Goal: Information Seeking & Learning: Learn about a topic

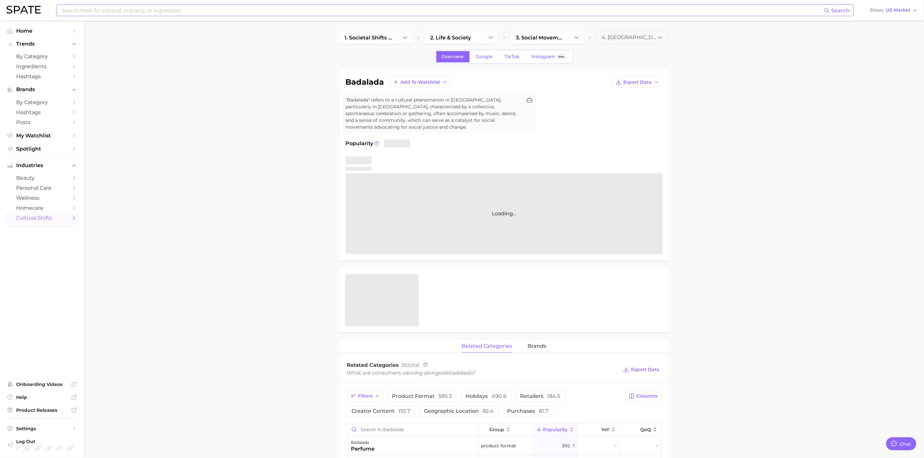
click at [284, 12] on input at bounding box center [443, 10] width 764 height 11
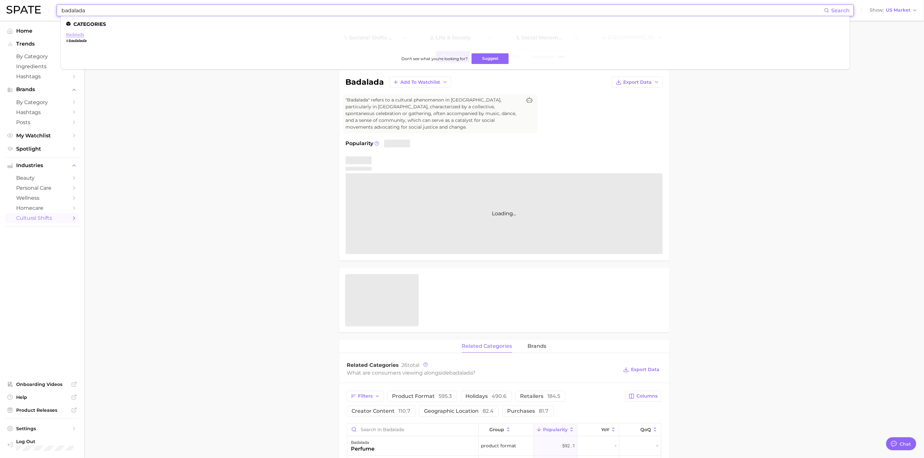
type input "badalada"
click at [78, 35] on link "badalada" at bounding box center [75, 34] width 18 height 5
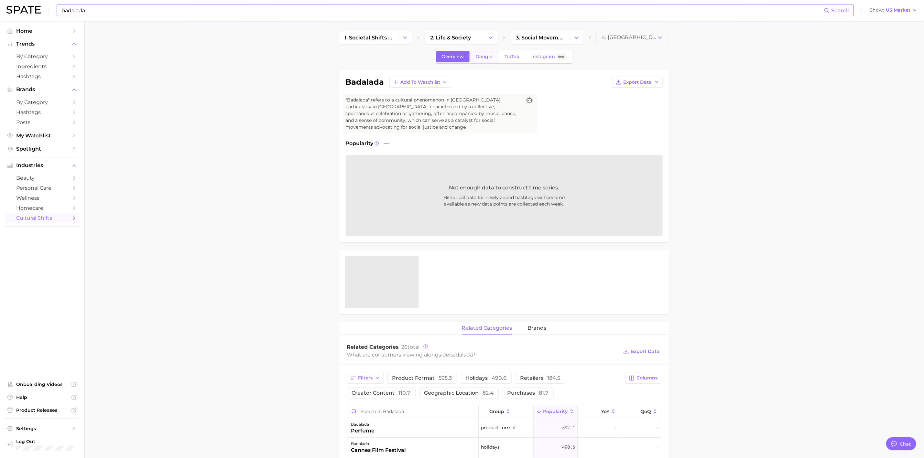
click at [484, 57] on span "Google" at bounding box center [484, 57] width 17 height 6
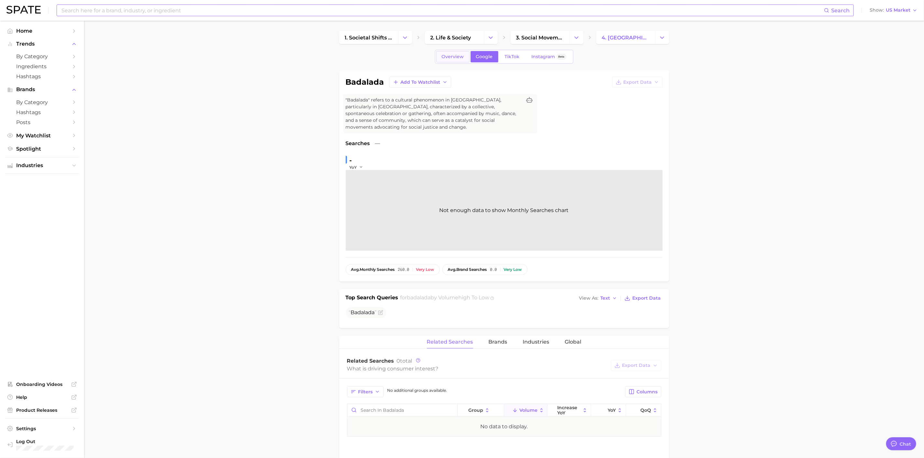
click at [454, 58] on span "Overview" at bounding box center [453, 57] width 22 height 6
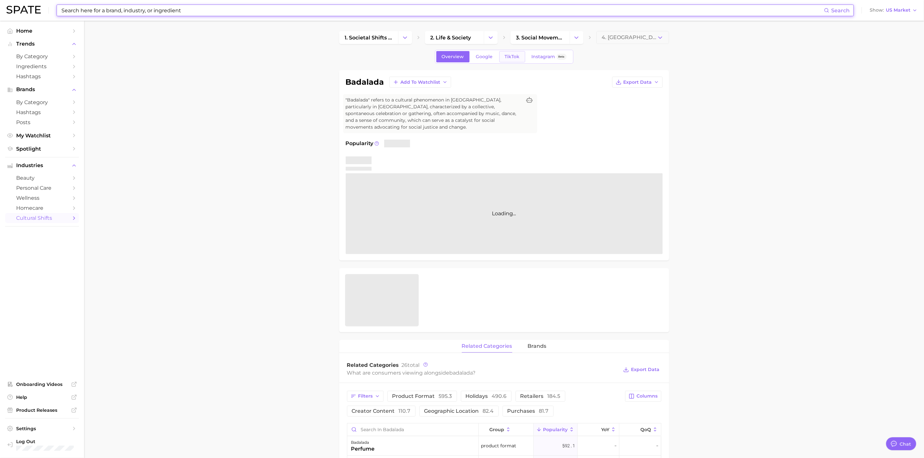
click at [512, 57] on span "TikTok" at bounding box center [512, 57] width 15 height 6
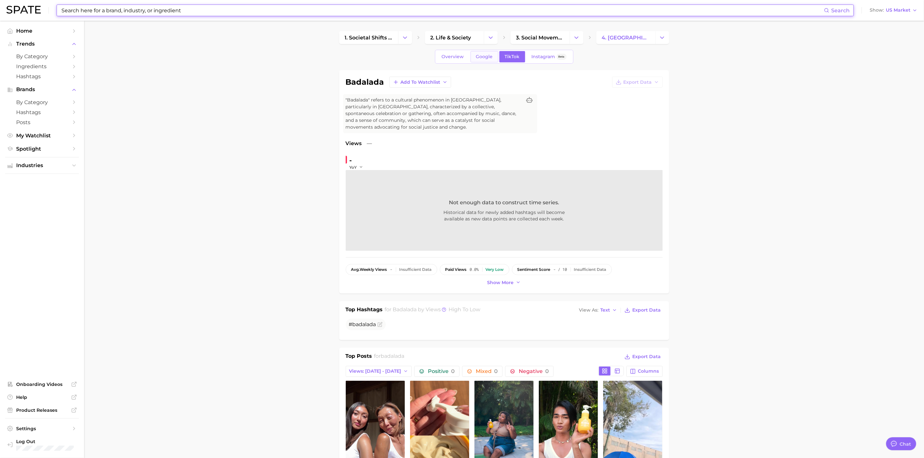
click at [482, 56] on span "Google" at bounding box center [484, 57] width 17 height 6
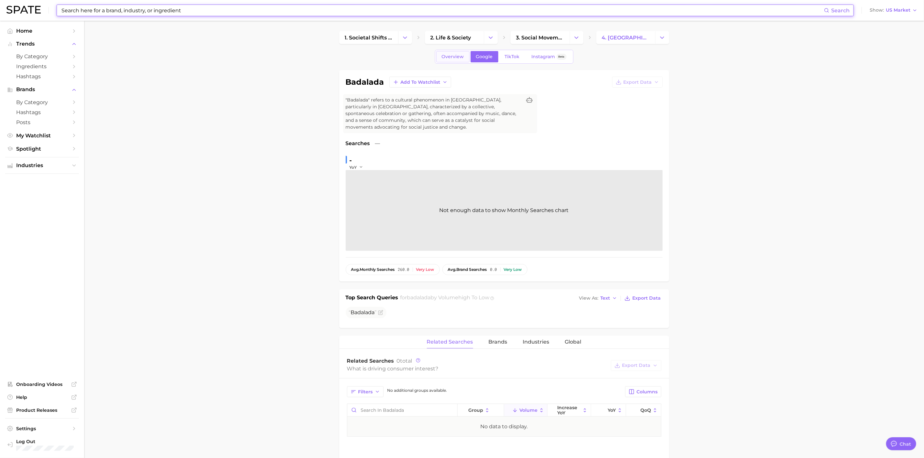
click at [454, 55] on span "Overview" at bounding box center [453, 57] width 22 height 6
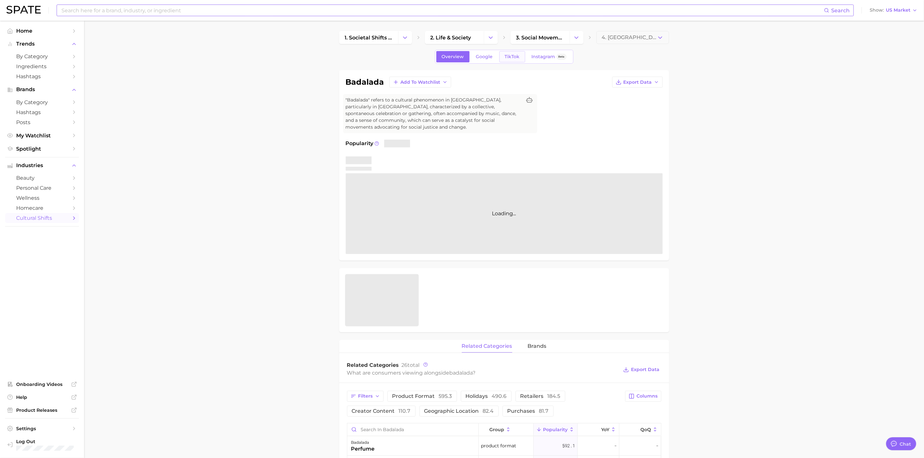
click at [513, 60] on span "TikTok" at bounding box center [512, 57] width 15 height 6
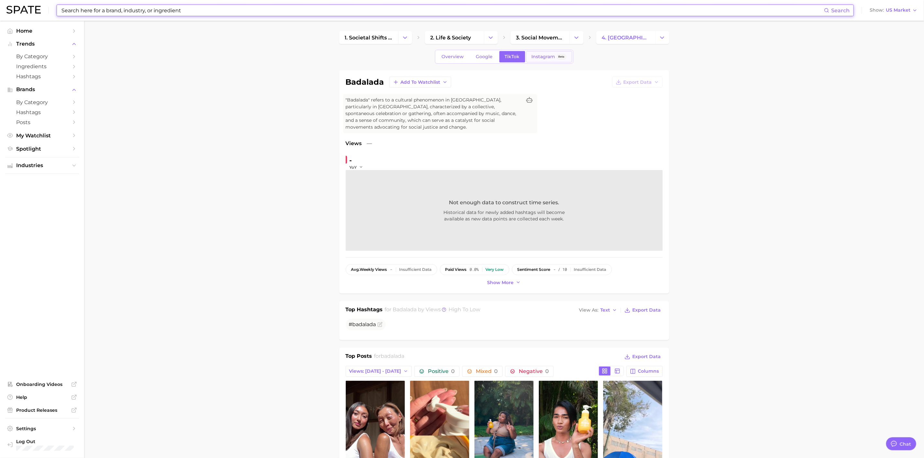
click at [537, 58] on span "Instagram" at bounding box center [544, 57] width 24 height 6
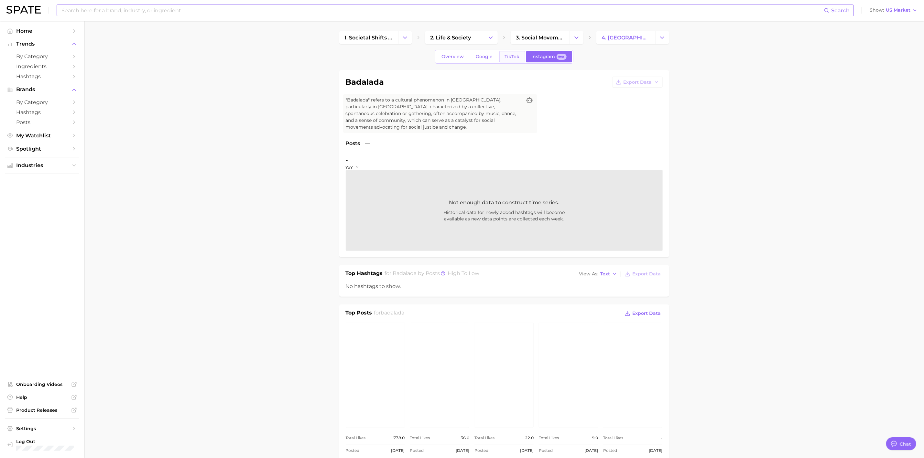
click at [513, 59] on span "TikTok" at bounding box center [512, 57] width 15 height 6
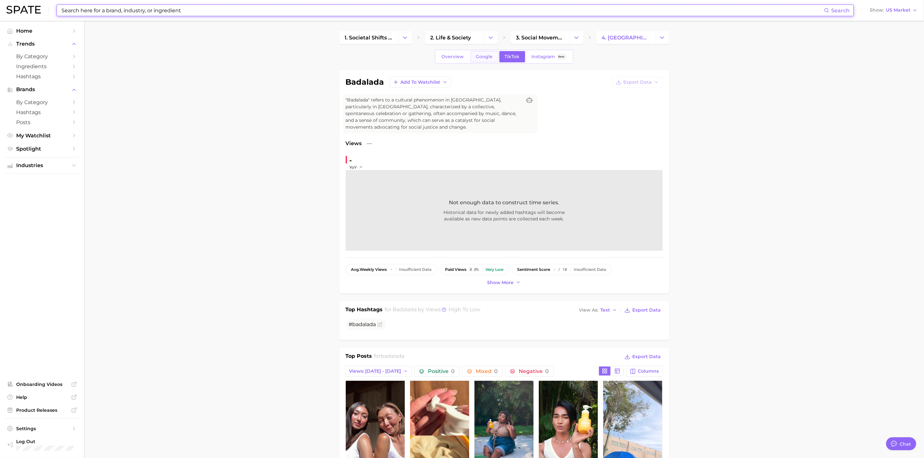
click at [480, 52] on link "Google" at bounding box center [485, 56] width 28 height 11
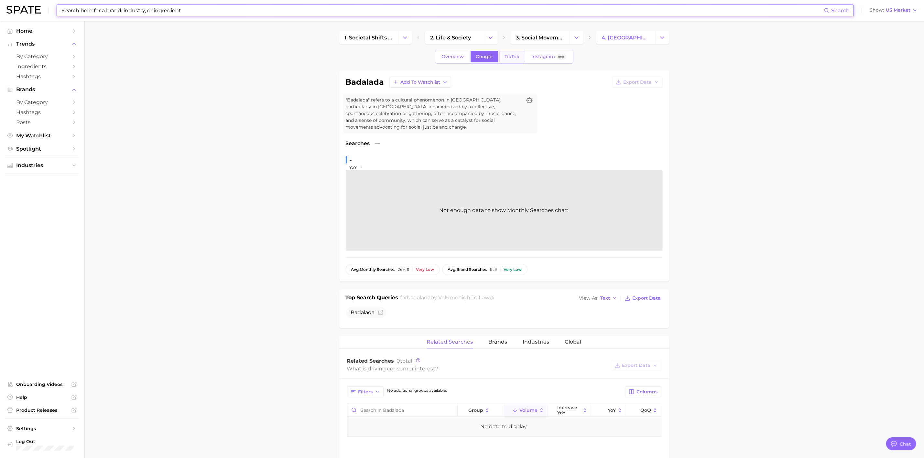
click at [517, 62] on link "TikTok" at bounding box center [513, 56] width 26 height 11
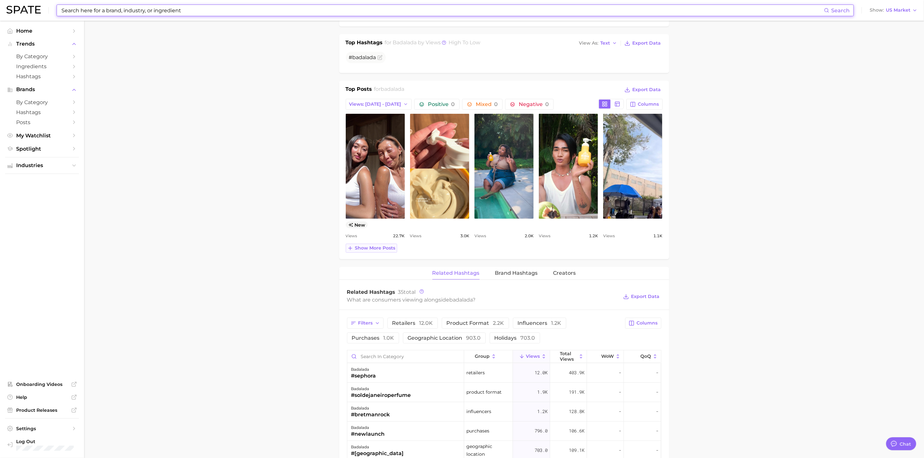
click at [391, 247] on button "Show more posts" at bounding box center [371, 248] width 51 height 9
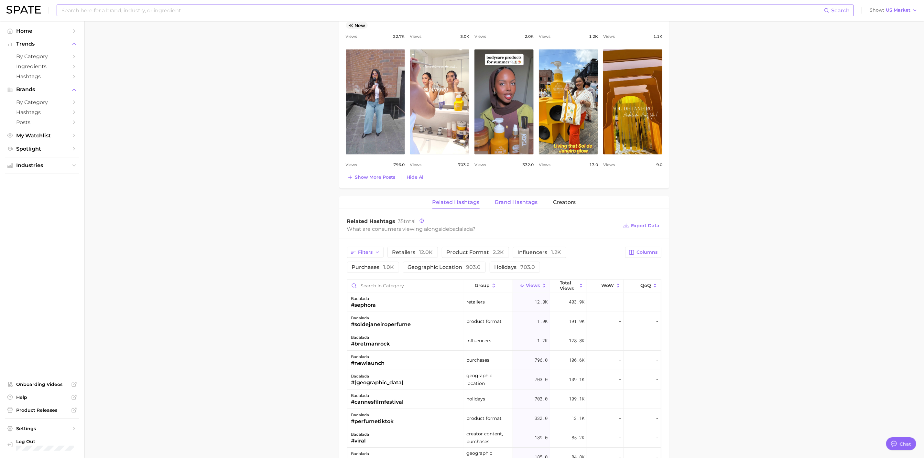
click at [520, 204] on span "Brand Hashtags" at bounding box center [516, 203] width 43 height 6
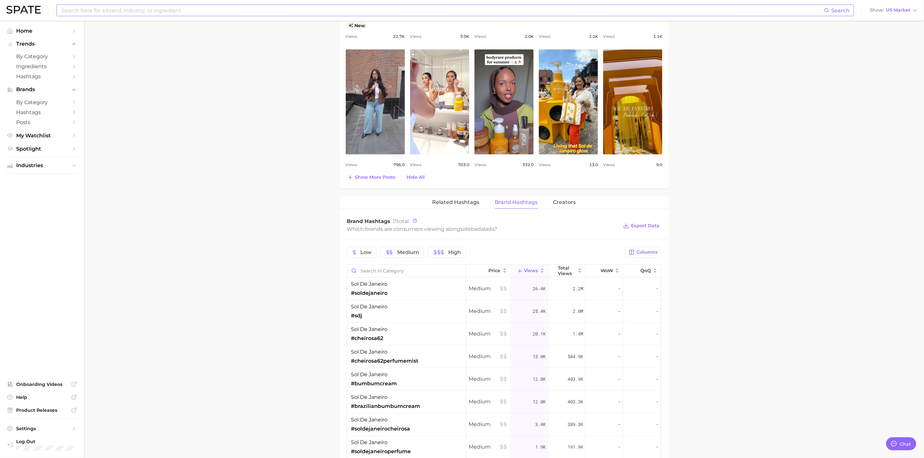
click at [456, 194] on div "badalada Add to Watchlist Export Data "Badalada" refers to a cultural phenomeno…" at bounding box center [504, 108] width 330 height 1010
click at [462, 199] on button "Related Hashtags" at bounding box center [456, 202] width 47 height 13
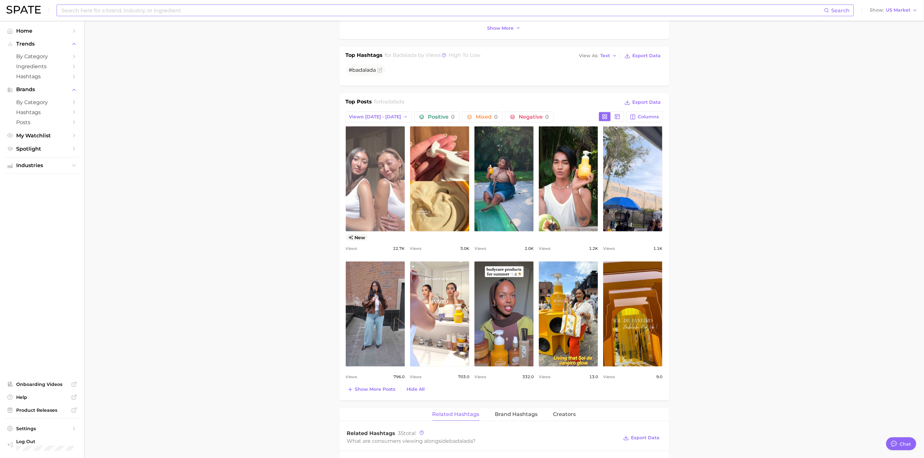
click at [389, 139] on link "view post on TikTok" at bounding box center [375, 179] width 59 height 105
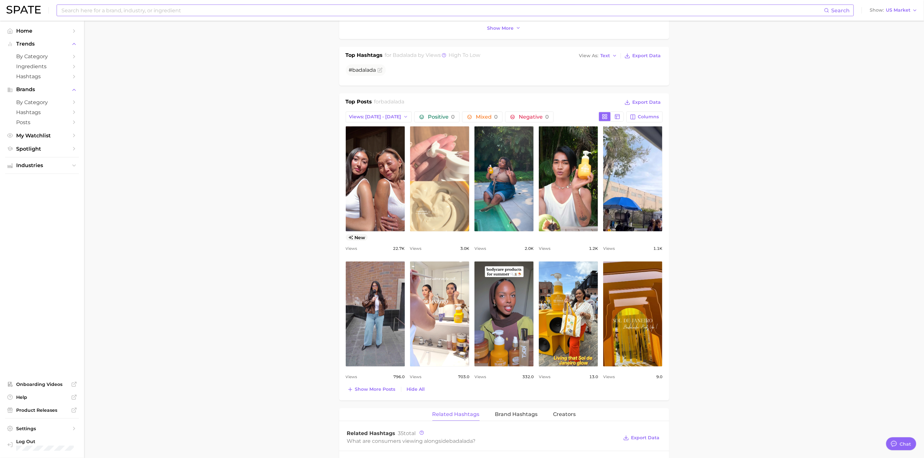
click at [435, 178] on link "view post on TikTok" at bounding box center [439, 179] width 59 height 105
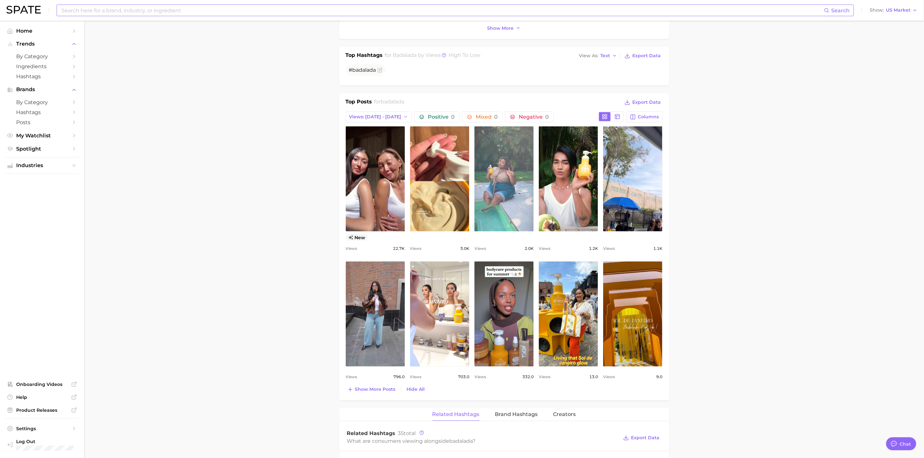
click at [509, 177] on link "view post on TikTok" at bounding box center [504, 179] width 59 height 105
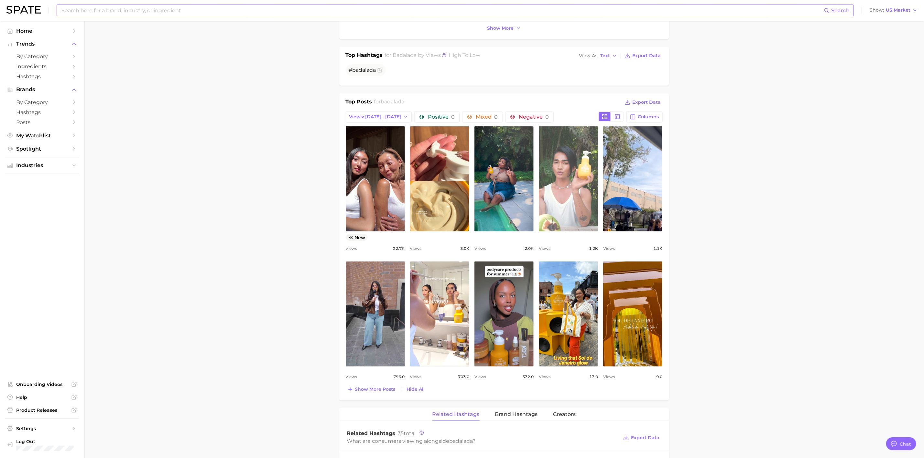
click at [578, 151] on link "view post on TikTok" at bounding box center [568, 179] width 59 height 105
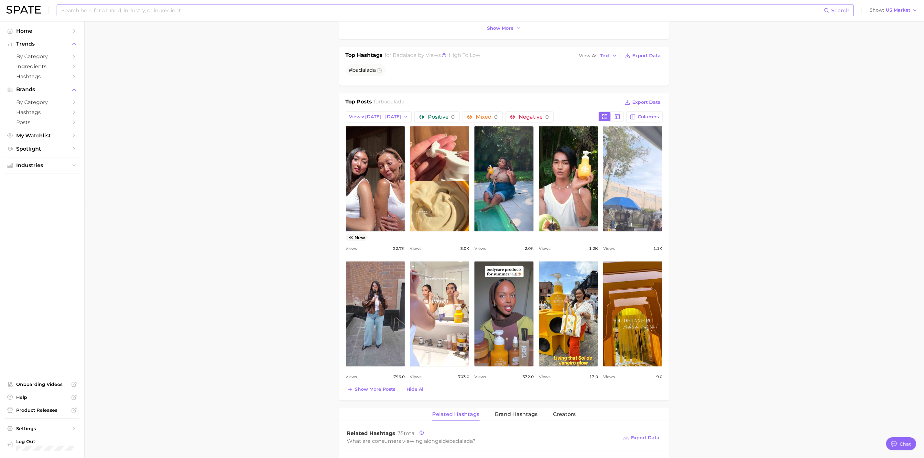
click at [645, 160] on link "view post on TikTok" at bounding box center [632, 179] width 59 height 105
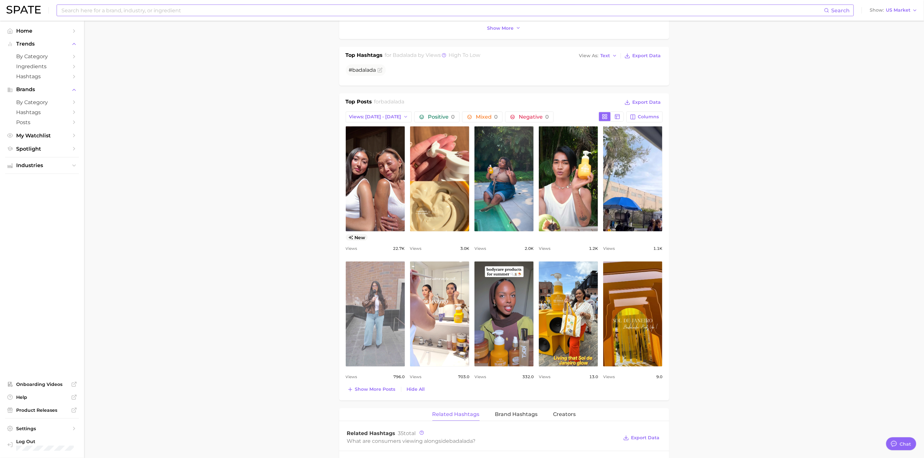
click at [376, 287] on link "view post on TikTok" at bounding box center [375, 314] width 59 height 105
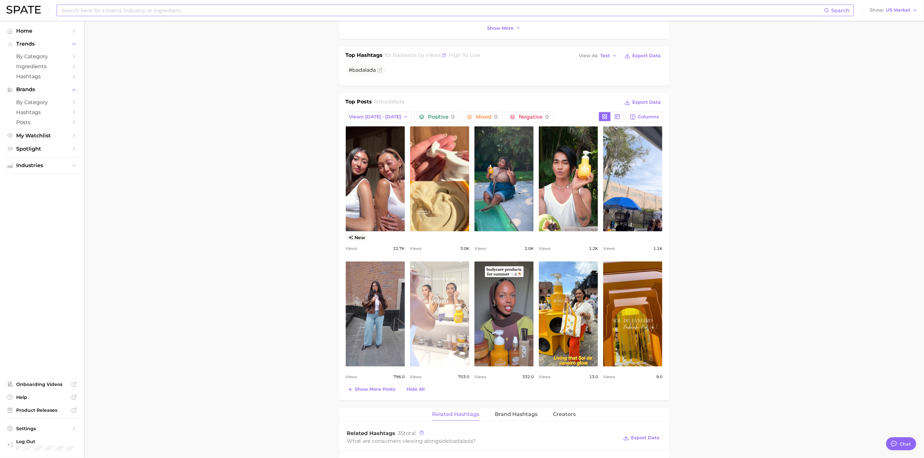
click at [441, 313] on link "view post on TikTok" at bounding box center [439, 314] width 59 height 105
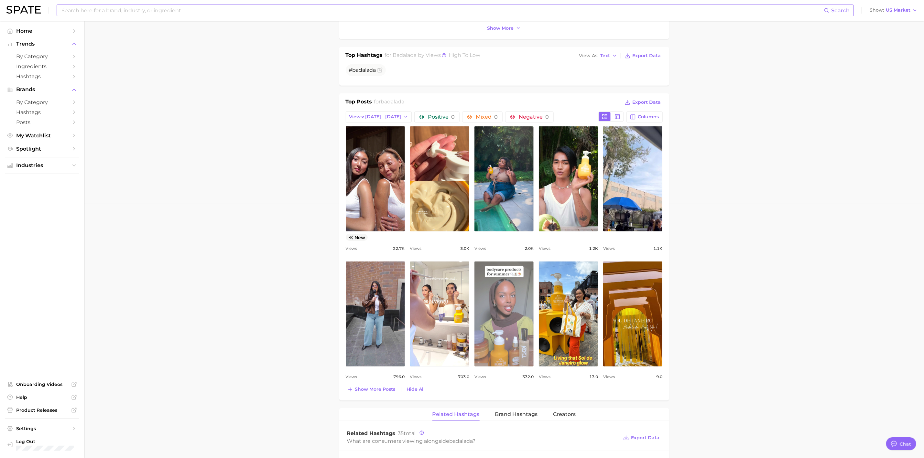
click at [507, 291] on link "view post on TikTok" at bounding box center [504, 314] width 59 height 105
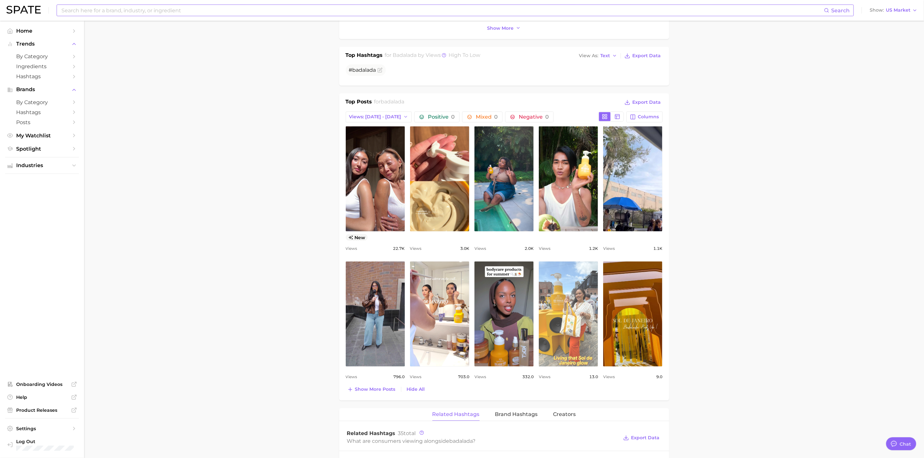
click at [573, 300] on link "view post on TikTok" at bounding box center [568, 314] width 59 height 105
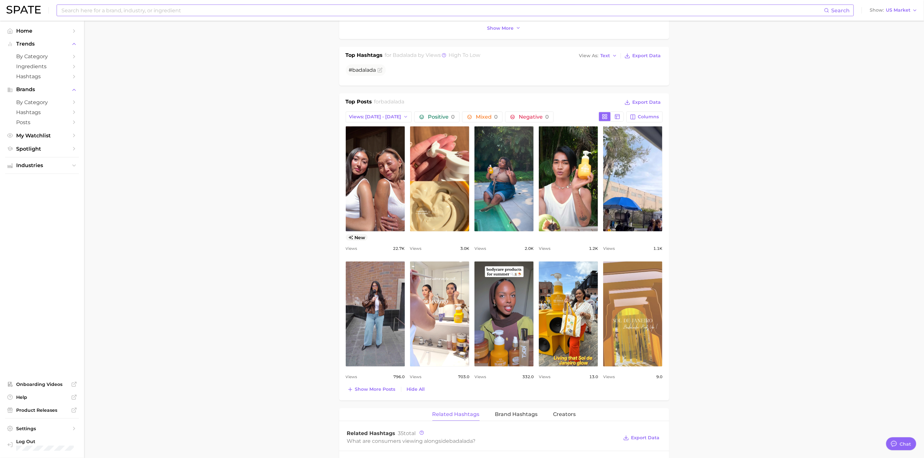
click at [621, 283] on link "view post on TikTok" at bounding box center [632, 314] width 59 height 105
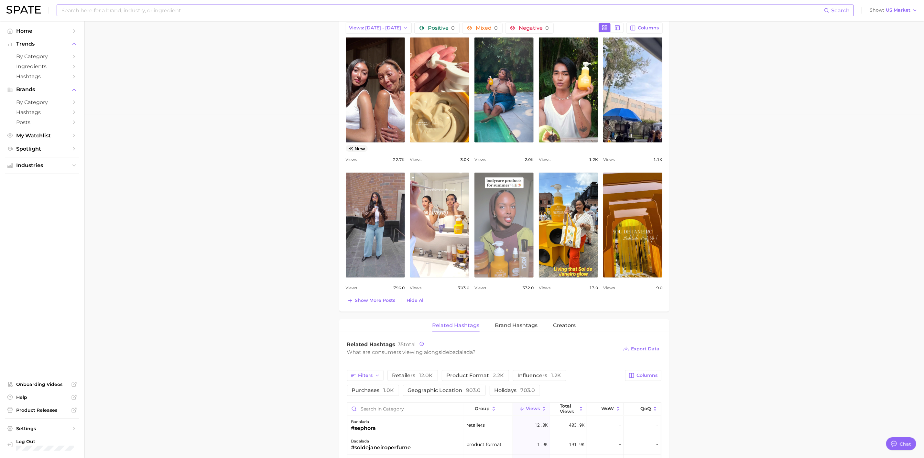
scroll to position [344, 0]
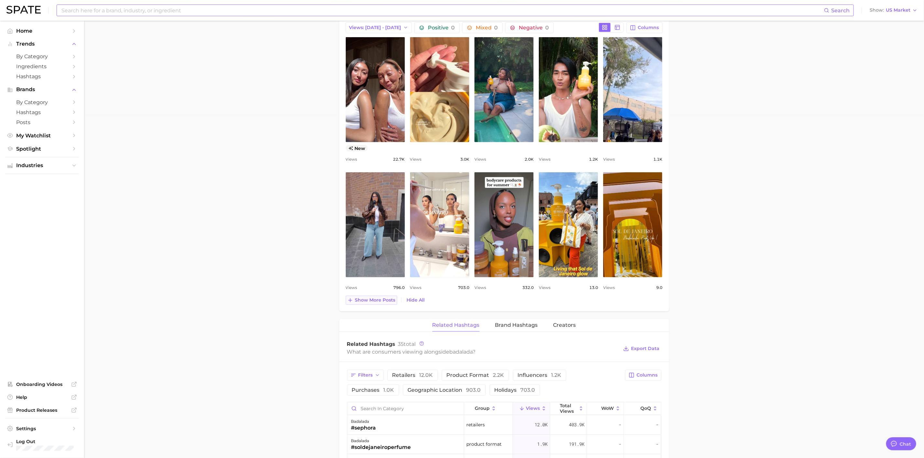
click at [386, 297] on button "Show more posts" at bounding box center [371, 300] width 51 height 9
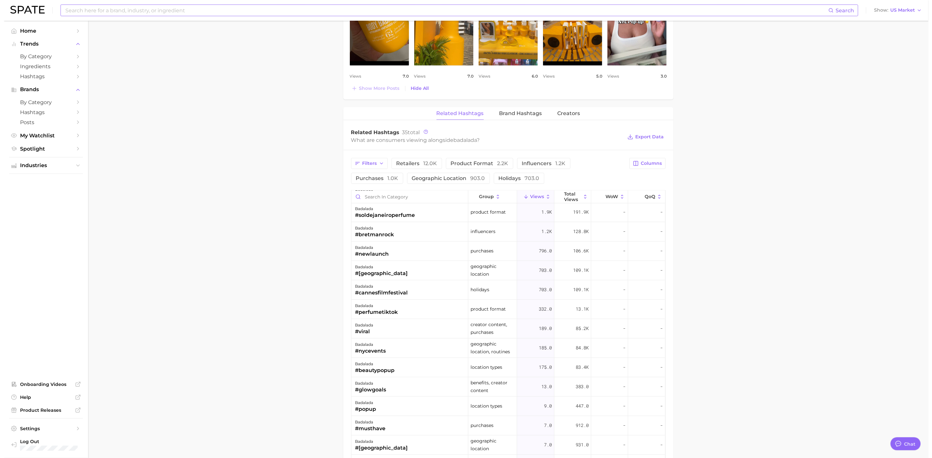
scroll to position [0, 0]
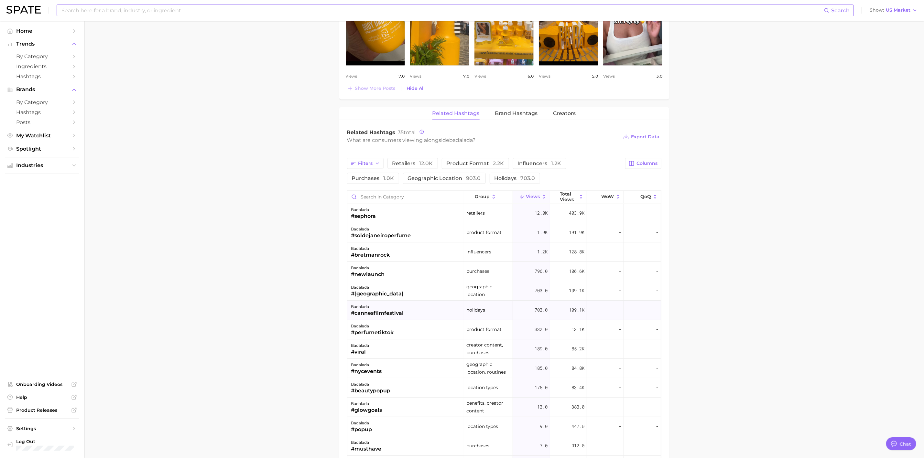
click at [427, 316] on div "badalada #cannesfilmfestival" at bounding box center [405, 310] width 117 height 19
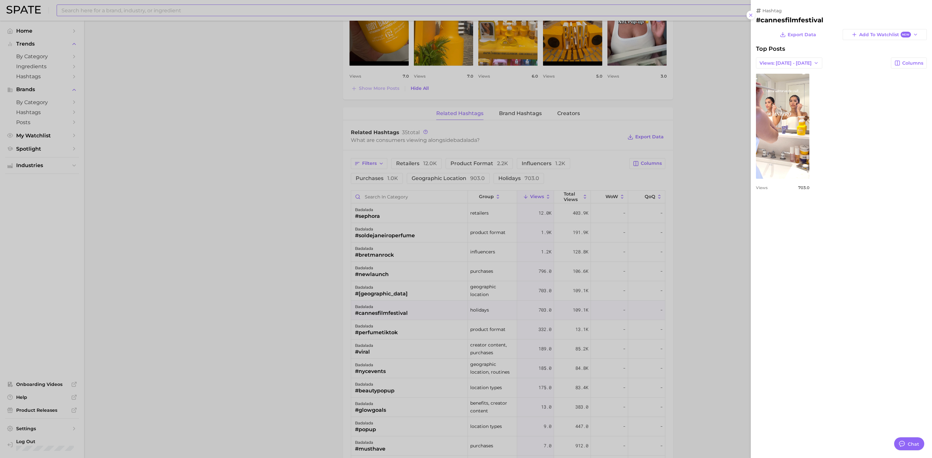
click at [707, 215] on div at bounding box center [466, 229] width 932 height 458
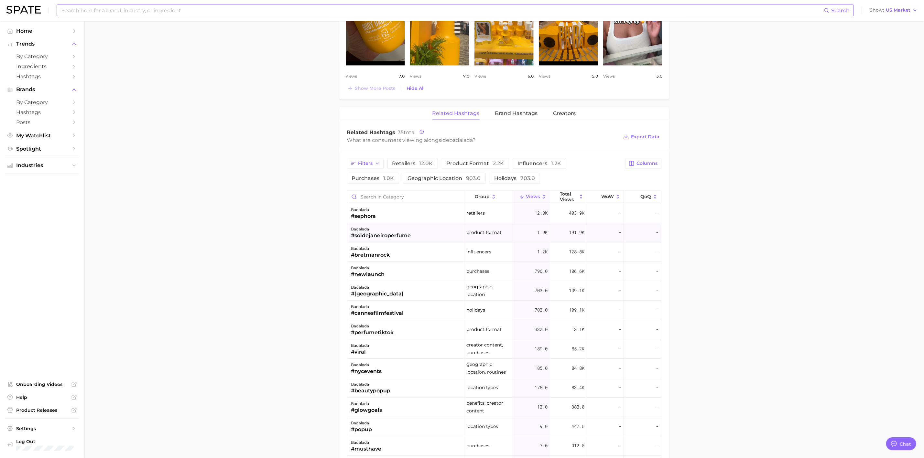
click at [432, 231] on div "badalada #soldejaneiroperfume" at bounding box center [405, 232] width 117 height 19
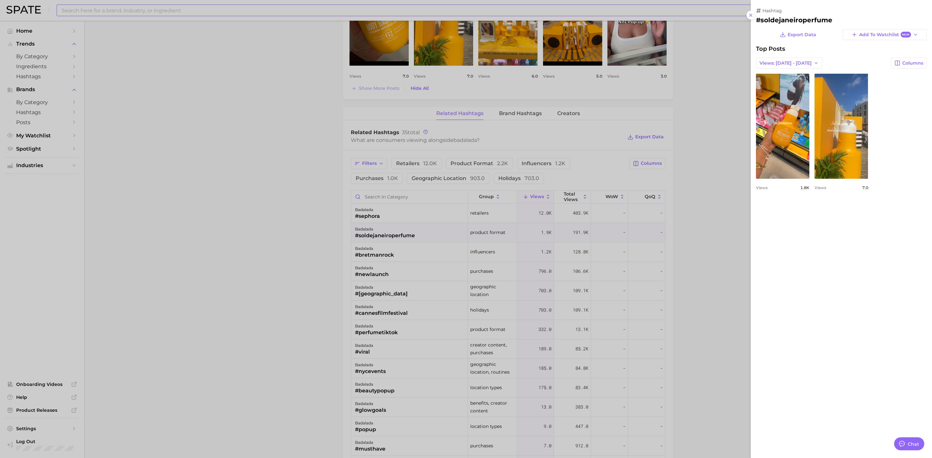
click at [431, 258] on div at bounding box center [466, 229] width 932 height 458
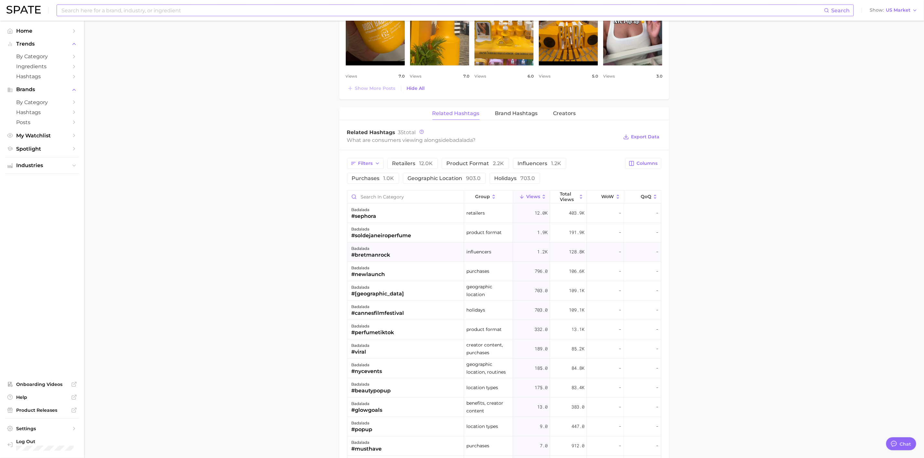
click at [428, 256] on div "badalada #bretmanrock" at bounding box center [405, 252] width 117 height 19
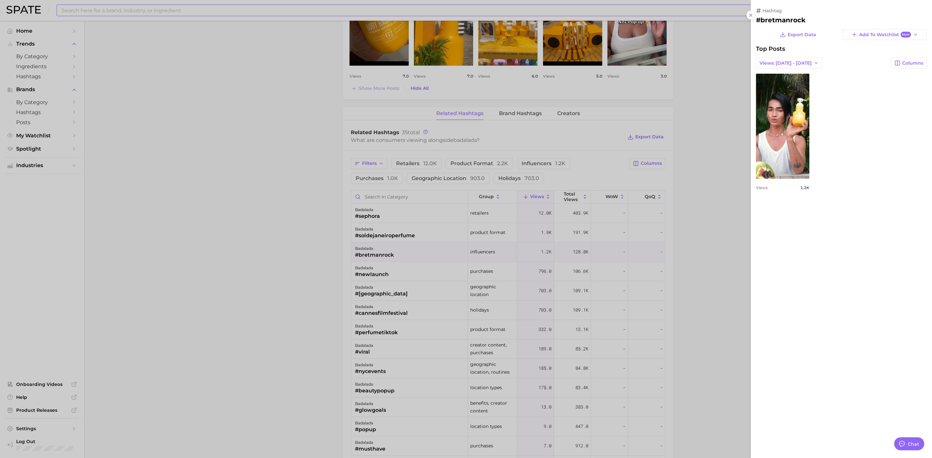
click at [429, 283] on div at bounding box center [466, 229] width 932 height 458
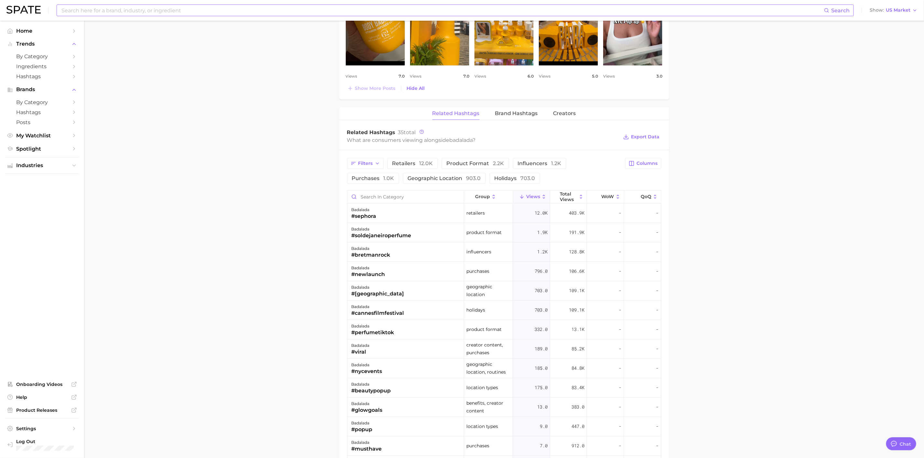
click at [429, 281] on div "badalada #newlaunch" at bounding box center [405, 271] width 117 height 19
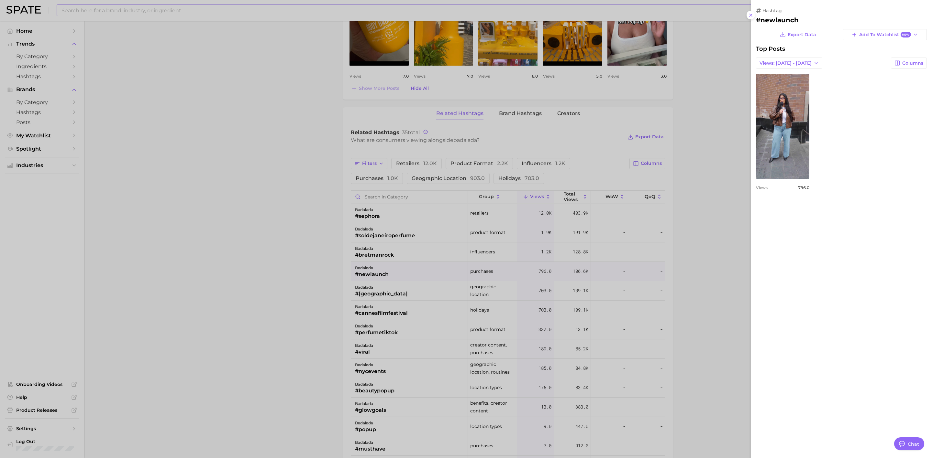
click at [426, 297] on div at bounding box center [466, 229] width 932 height 458
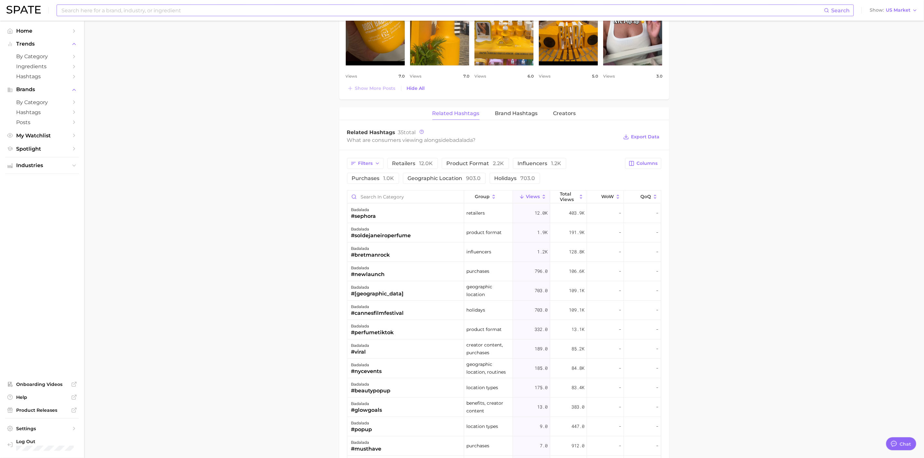
click at [237, 63] on main "1. societal shifts & culture 2. life & society 3. social movements 4. badalada …" at bounding box center [504, 12] width 840 height 1353
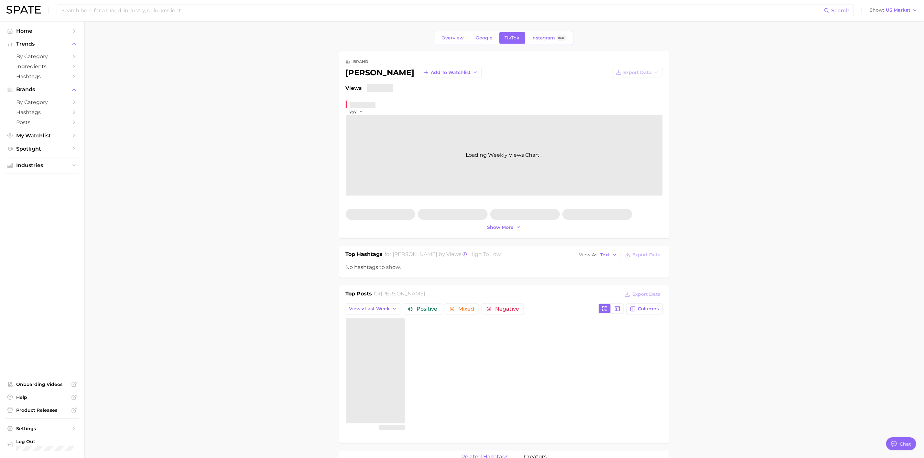
type textarea "x"
